Goal: Information Seeking & Learning: Learn about a topic

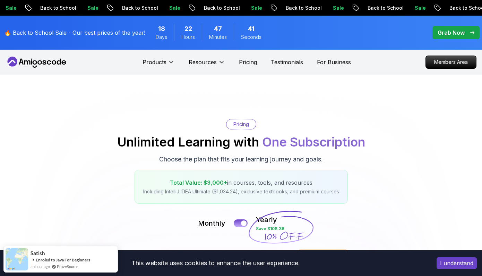
click at [38, 61] on icon at bounding box center [37, 62] width 62 height 11
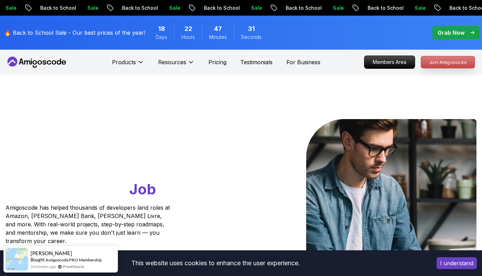
click at [455, 64] on p "Join Amigoscode" at bounding box center [448, 62] width 54 height 12
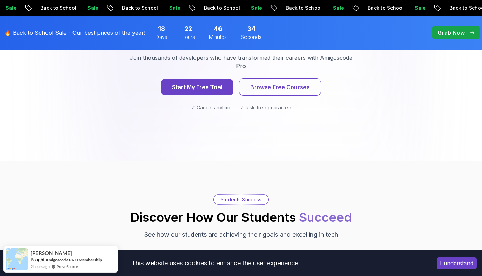
scroll to position [1029, 0]
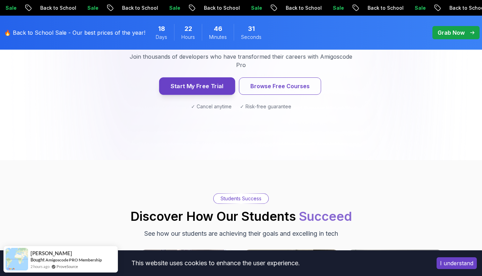
click at [201, 77] on button "Start My Free Trial" at bounding box center [197, 85] width 76 height 17
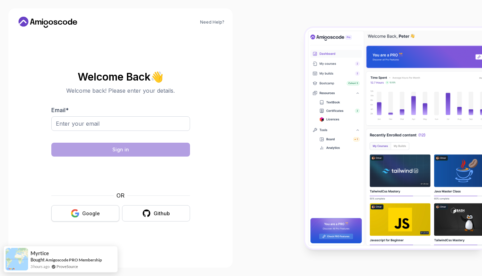
click at [89, 212] on div "Google" at bounding box center [91, 213] width 18 height 7
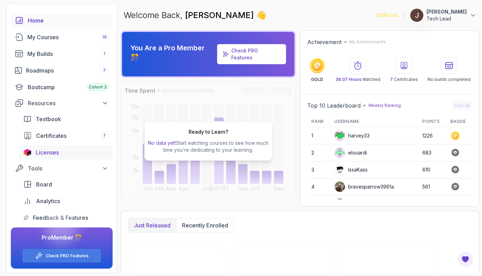
scroll to position [25, 0]
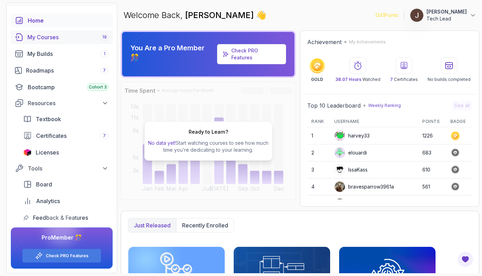
click at [51, 39] on div "My Courses 19" at bounding box center [67, 37] width 81 height 8
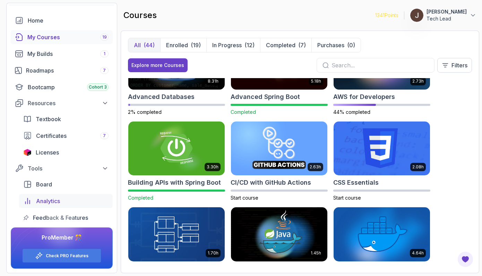
scroll to position [25, 0]
click at [476, 12] on icon at bounding box center [472, 15] width 7 height 7
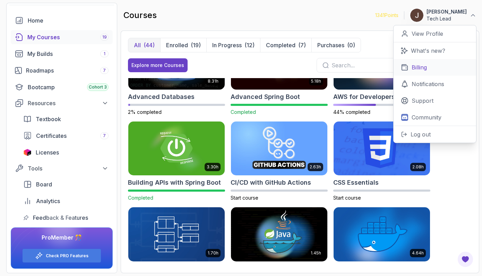
click at [428, 70] on link "Billing" at bounding box center [434, 67] width 82 height 17
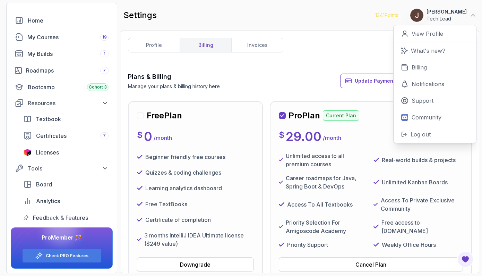
click at [301, 63] on div "profile billing invoices Plans & Billing Manage your plans & billing history he…" at bounding box center [300, 152] width 344 height 228
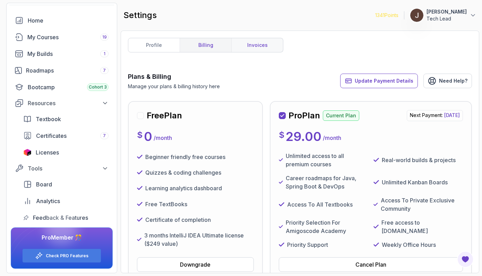
click at [261, 51] on link "invoices" at bounding box center [257, 45] width 52 height 14
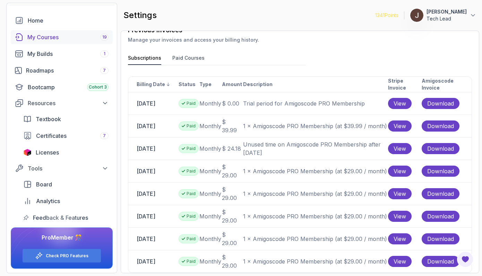
click at [47, 39] on div "My Courses 19" at bounding box center [67, 37] width 81 height 8
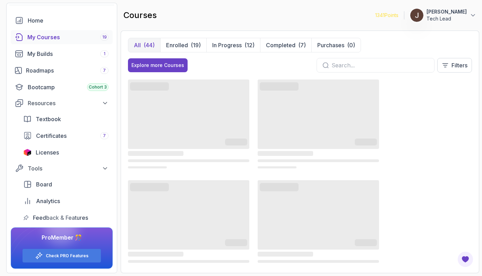
click at [187, 107] on span "‌" at bounding box center [188, 113] width 121 height 69
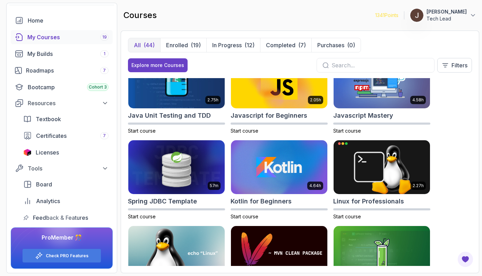
scroll to position [715, 0]
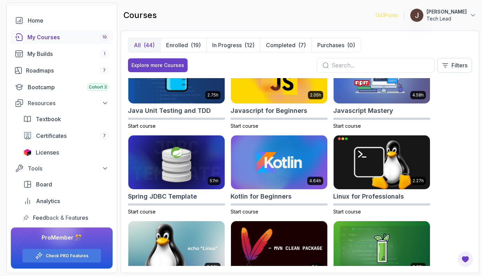
click at [228, 106] on div "8.31h Advanced Databases 2% completed 5.18h Advanced Spring Boot Completed 2.73…" at bounding box center [300, 172] width 344 height 188
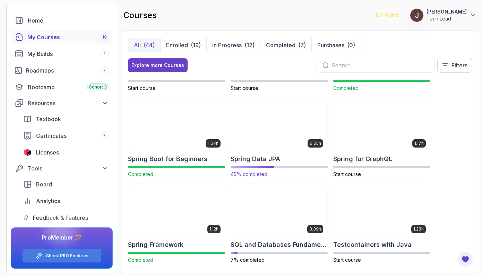
scroll to position [1006, 0]
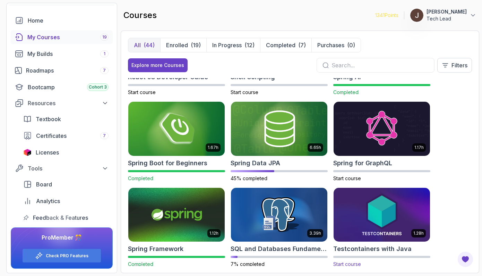
click at [375, 211] on img at bounding box center [381, 214] width 101 height 57
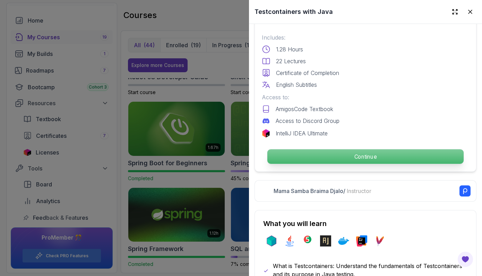
scroll to position [191, 0]
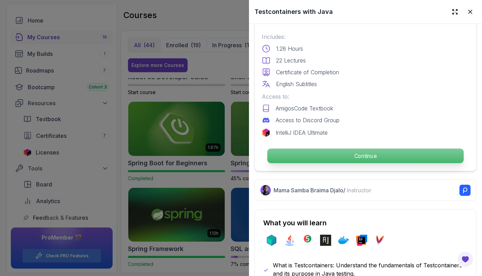
click at [356, 157] on p "Continue" at bounding box center [365, 155] width 196 height 15
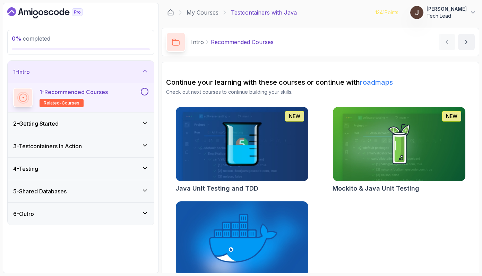
click at [241, 130] on img at bounding box center [241, 144] width 139 height 78
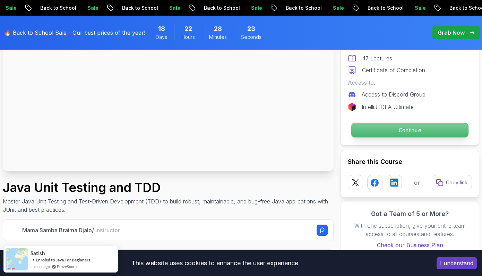
scroll to position [107, 0]
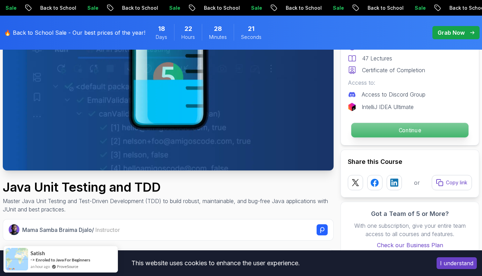
click at [405, 130] on p "Continue" at bounding box center [409, 130] width 117 height 15
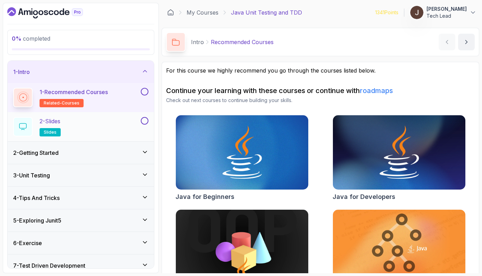
click at [100, 125] on div "2 - Slides slides" at bounding box center [76, 126] width 126 height 19
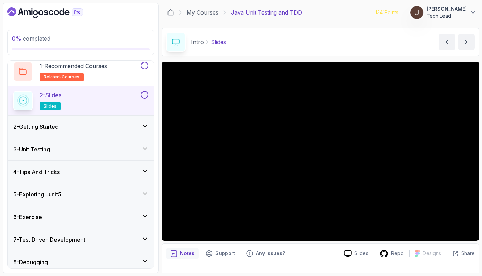
scroll to position [30, 0]
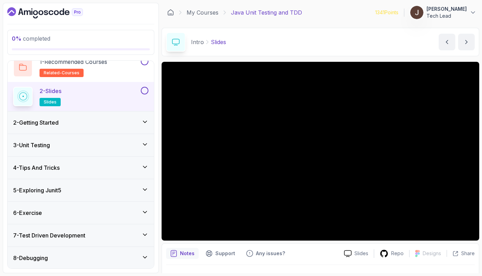
click at [90, 119] on div "2 - Getting Started" at bounding box center [80, 122] width 135 height 8
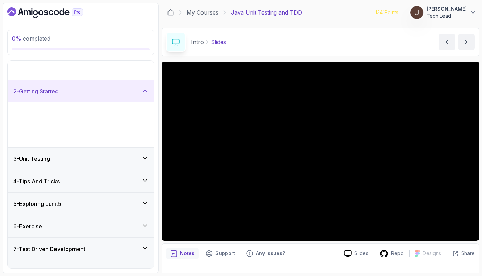
scroll to position [18, 0]
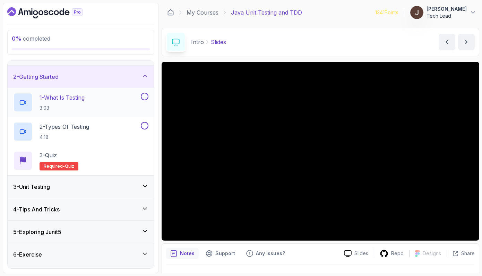
click at [111, 94] on div "1 - What Is Testing 3:03" at bounding box center [76, 102] width 126 height 19
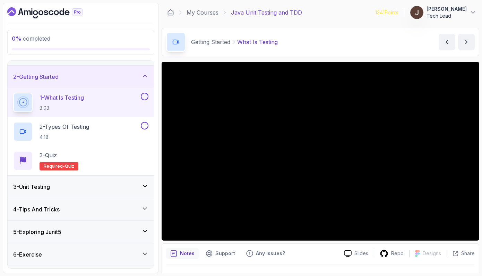
click at [334, 42] on div "Getting Started What Is Testing What Is Testing by nelson" at bounding box center [321, 42] width 318 height 28
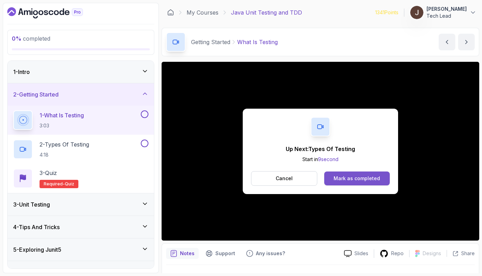
click at [364, 178] on div "Mark as completed" at bounding box center [356, 178] width 46 height 7
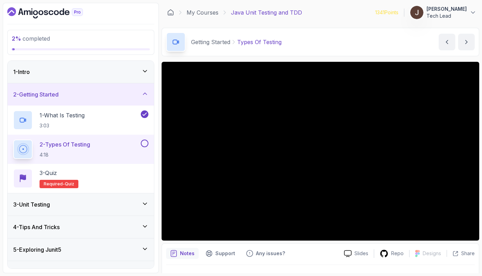
click at [130, 68] on div "1 - Intro" at bounding box center [80, 72] width 135 height 8
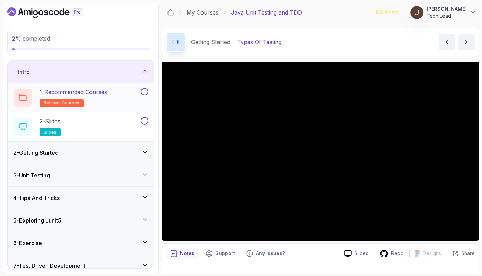
click at [147, 90] on button at bounding box center [145, 92] width 8 height 8
click at [145, 122] on button at bounding box center [145, 121] width 8 height 8
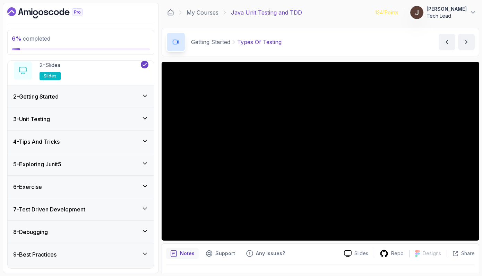
scroll to position [50, 0]
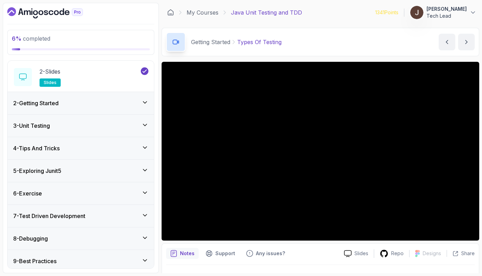
click at [119, 102] on div "2 - Getting Started" at bounding box center [80, 103] width 135 height 8
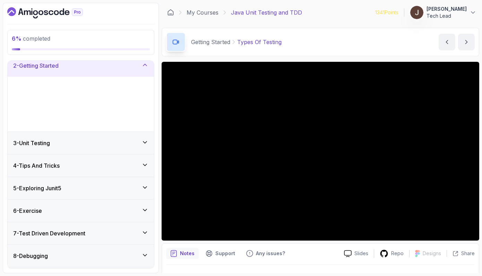
scroll to position [18, 0]
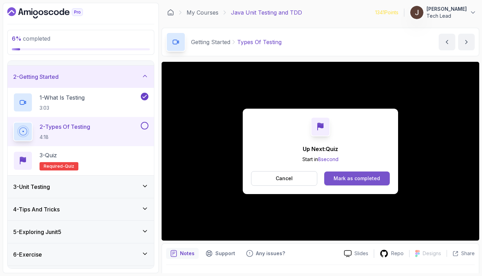
click at [358, 178] on div "Mark as completed" at bounding box center [356, 178] width 46 height 7
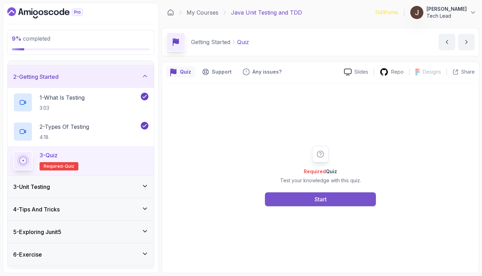
click at [310, 201] on button "Start" at bounding box center [320, 199] width 111 height 14
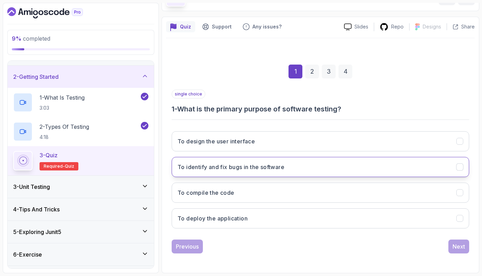
scroll to position [45, 0]
click at [284, 165] on h3 "To identify and fix bugs in the software" at bounding box center [230, 167] width 107 height 8
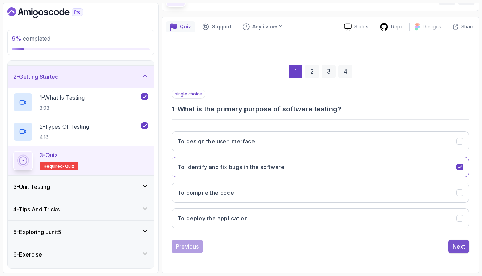
click at [460, 247] on div "Next" at bounding box center [458, 246] width 12 height 8
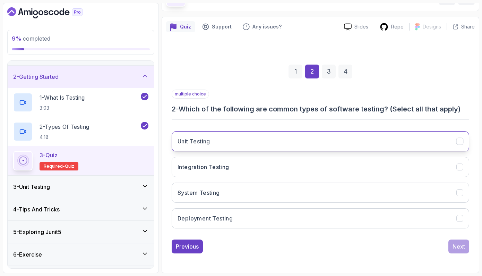
click at [263, 141] on button "Unit Testing" at bounding box center [320, 141] width 297 height 20
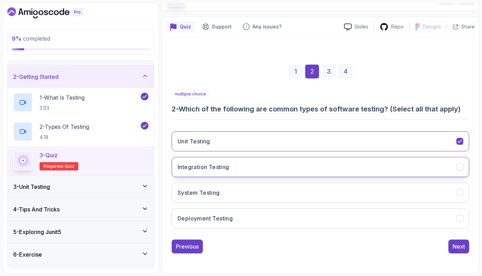
click at [262, 169] on button "Integration Testing" at bounding box center [320, 167] width 297 height 20
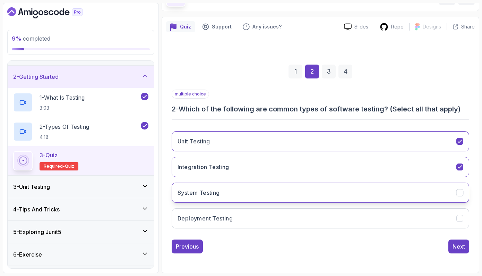
click at [262, 189] on button "System Testing" at bounding box center [320, 192] width 297 height 20
click at [460, 247] on div "Next" at bounding box center [458, 246] width 12 height 8
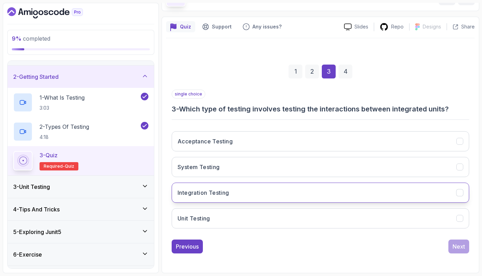
click at [271, 187] on button "Integration Testing" at bounding box center [320, 192] width 297 height 20
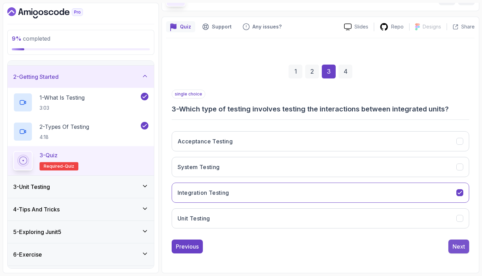
click at [461, 244] on div "Next" at bounding box center [458, 246] width 12 height 8
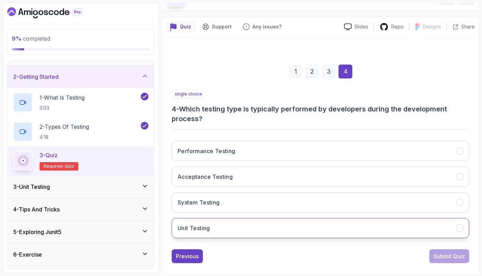
click at [268, 227] on button "Unit Testing" at bounding box center [320, 228] width 297 height 20
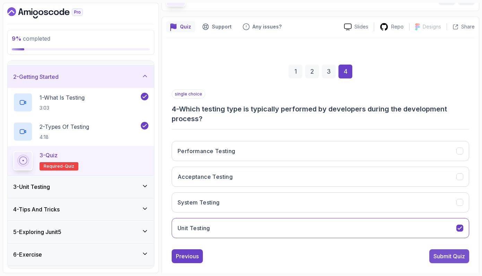
click at [443, 258] on div "Submit Quiz" at bounding box center [449, 256] width 32 height 8
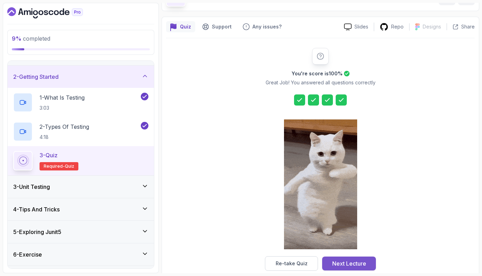
click at [343, 265] on div "Next Lecture" at bounding box center [349, 263] width 34 height 8
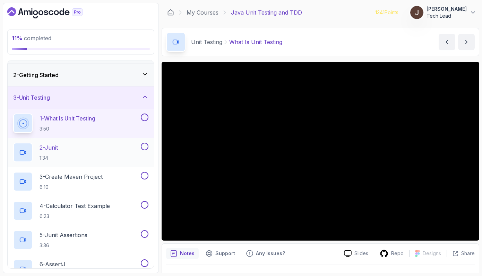
scroll to position [24, 0]
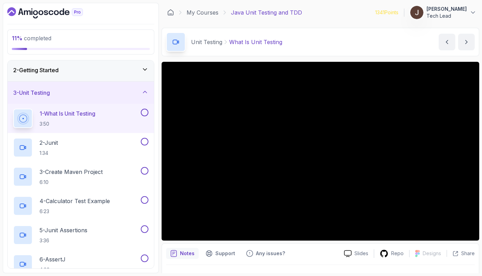
click at [147, 112] on button at bounding box center [145, 112] width 8 height 8
click at [102, 143] on div "2 - Junit 1:34" at bounding box center [76, 147] width 126 height 19
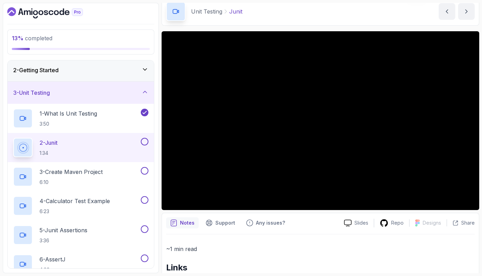
scroll to position [32, 0]
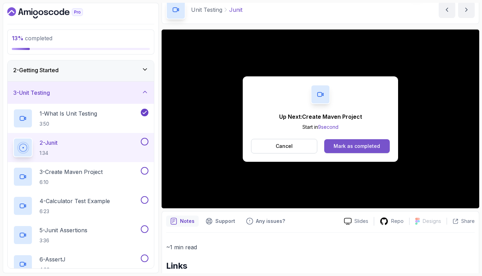
click at [366, 144] on div "Mark as completed" at bounding box center [356, 145] width 46 height 7
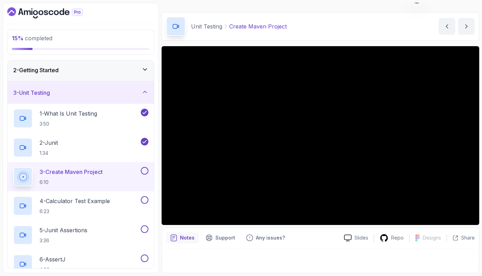
click at [146, 170] on button at bounding box center [145, 171] width 8 height 8
click at [96, 204] on p "4 - Calculator Test Example" at bounding box center [75, 201] width 70 height 8
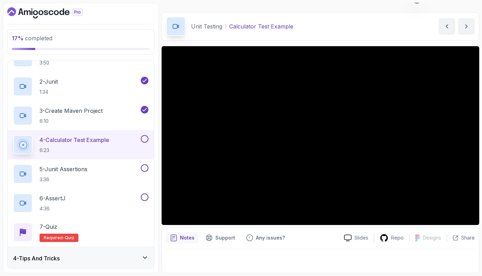
scroll to position [86, 0]
click at [146, 138] on button at bounding box center [145, 138] width 8 height 8
click at [95, 179] on div "5 - Junit Assertions 3:36" at bounding box center [76, 172] width 126 height 19
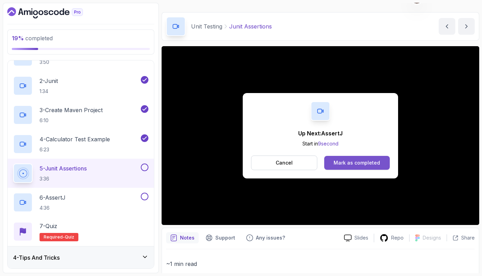
click at [353, 164] on div "Mark as completed" at bounding box center [356, 162] width 46 height 7
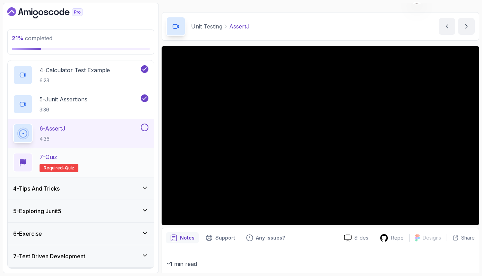
scroll to position [155, 0]
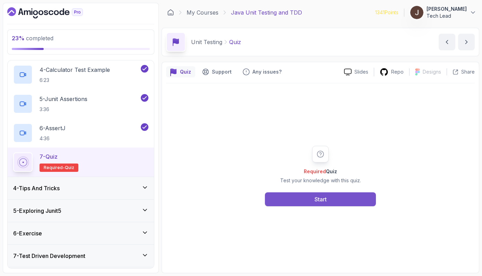
click at [318, 200] on div "Start" at bounding box center [320, 199] width 12 height 8
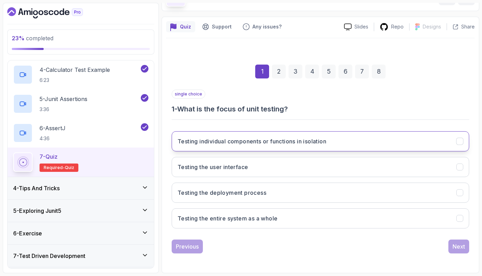
click at [366, 145] on button "Testing individual components or functions in isolation" at bounding box center [320, 141] width 297 height 20
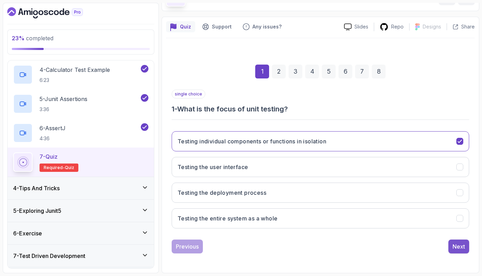
click at [454, 250] on div "Next" at bounding box center [458, 246] width 12 height 8
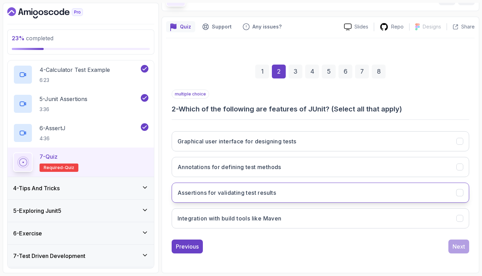
click at [292, 197] on button "Assertions for validating test results" at bounding box center [320, 192] width 297 height 20
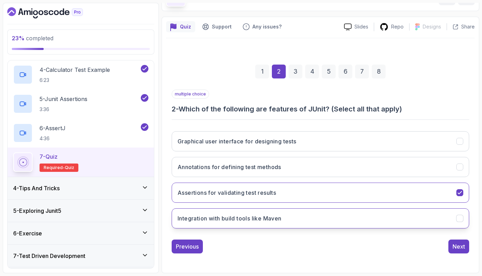
click at [339, 215] on button "Integration with build tools like Maven" at bounding box center [320, 218] width 297 height 20
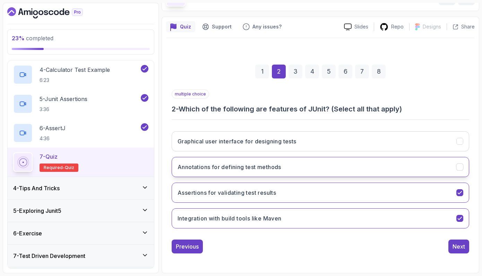
click at [292, 167] on button "Annotations for defining test methods" at bounding box center [320, 167] width 297 height 20
click at [461, 244] on div "Next" at bounding box center [458, 246] width 12 height 8
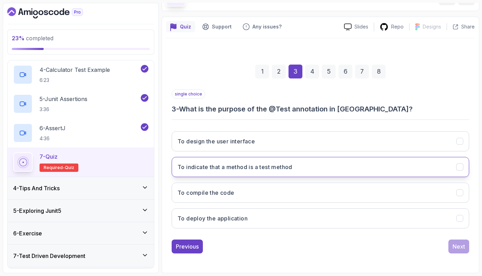
click at [209, 170] on h3 "To indicate that a method is a test method" at bounding box center [234, 167] width 115 height 8
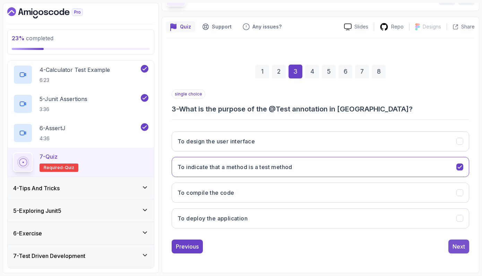
click at [461, 249] on div "Next" at bounding box center [458, 246] width 12 height 8
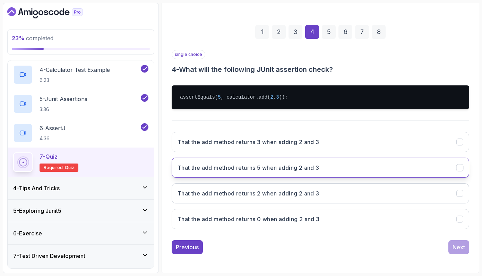
scroll to position [85, 0]
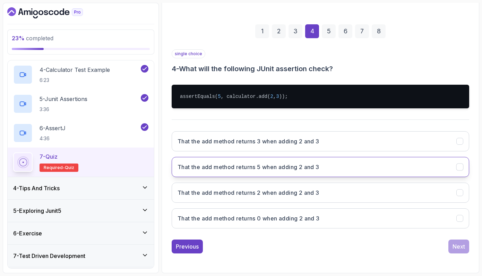
click at [439, 176] on button "That the add method returns 5 when adding 2 and 3" at bounding box center [320, 167] width 297 height 20
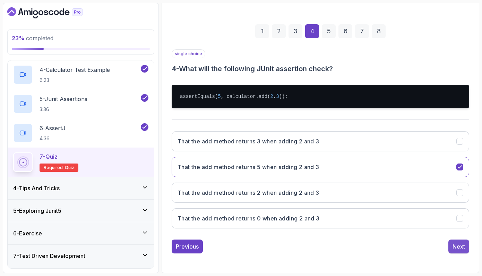
click at [461, 246] on div "Next" at bounding box center [458, 246] width 12 height 8
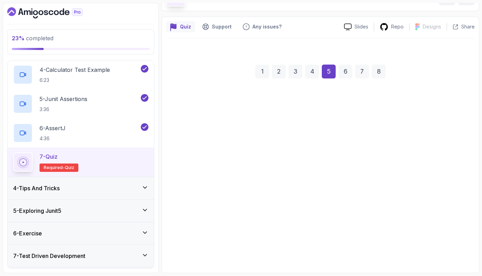
scroll to position [45, 0]
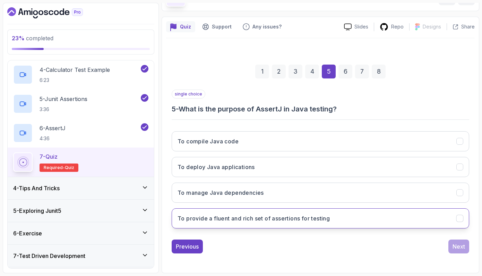
click at [262, 214] on h3 "To provide a fluent and rich set of assertions for testing" at bounding box center [253, 218] width 152 height 8
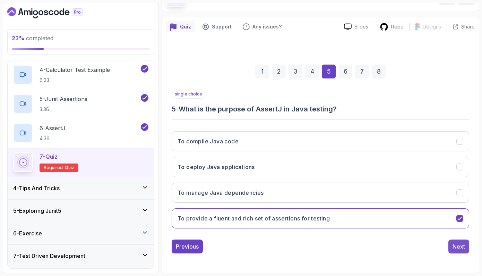
click at [453, 246] on div "Next" at bounding box center [458, 246] width 12 height 8
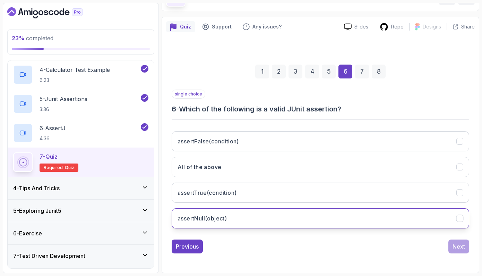
click at [262, 220] on button "assertNull(object)" at bounding box center [320, 218] width 297 height 20
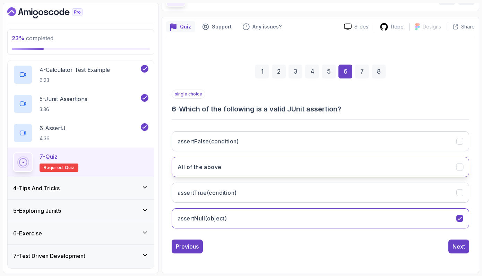
click at [263, 168] on button "All of the above" at bounding box center [320, 167] width 297 height 20
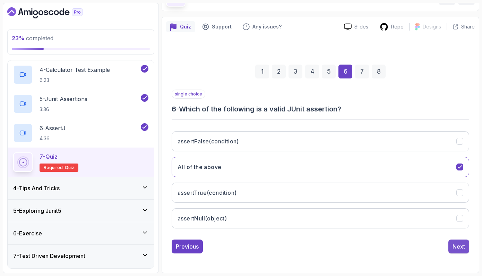
click at [465, 246] on button "Next" at bounding box center [458, 246] width 21 height 14
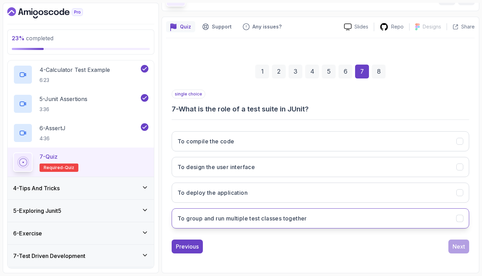
click at [277, 217] on h3 "To group and run multiple test classes together" at bounding box center [241, 218] width 129 height 8
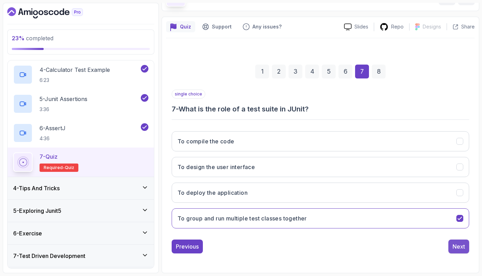
click at [455, 252] on button "Next" at bounding box center [458, 246] width 21 height 14
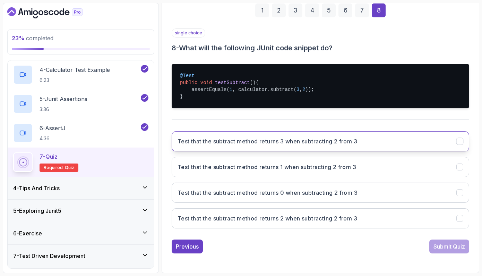
scroll to position [106, 0]
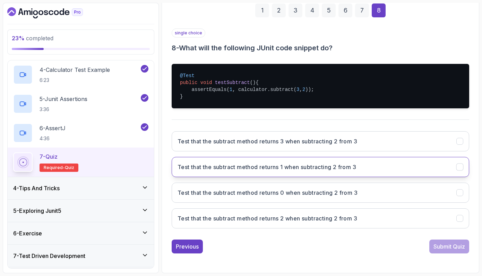
click at [448, 173] on button "Test that the subtract method returns 1 when subtracting 2 from 3" at bounding box center [320, 167] width 297 height 20
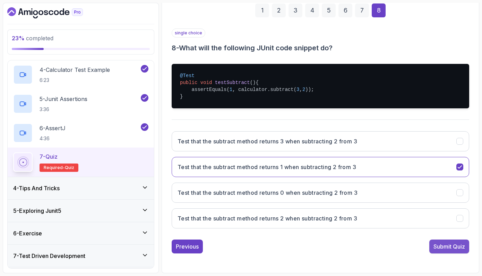
click at [450, 246] on div "Submit Quiz" at bounding box center [449, 246] width 32 height 8
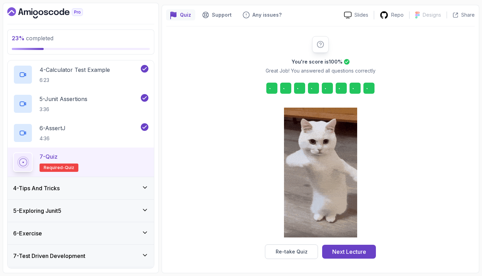
scroll to position [57, 0]
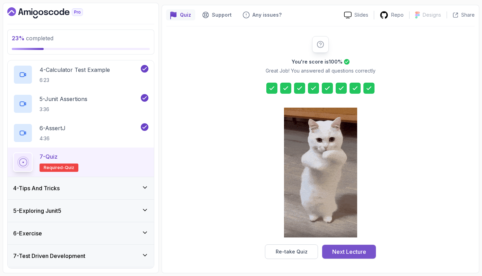
click at [359, 249] on div "Next Lecture" at bounding box center [349, 251] width 34 height 8
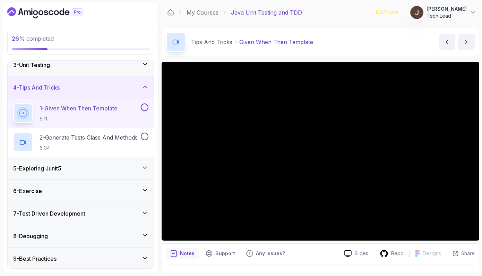
scroll to position [57, 0]
